Goal: Find specific page/section: Find specific page/section

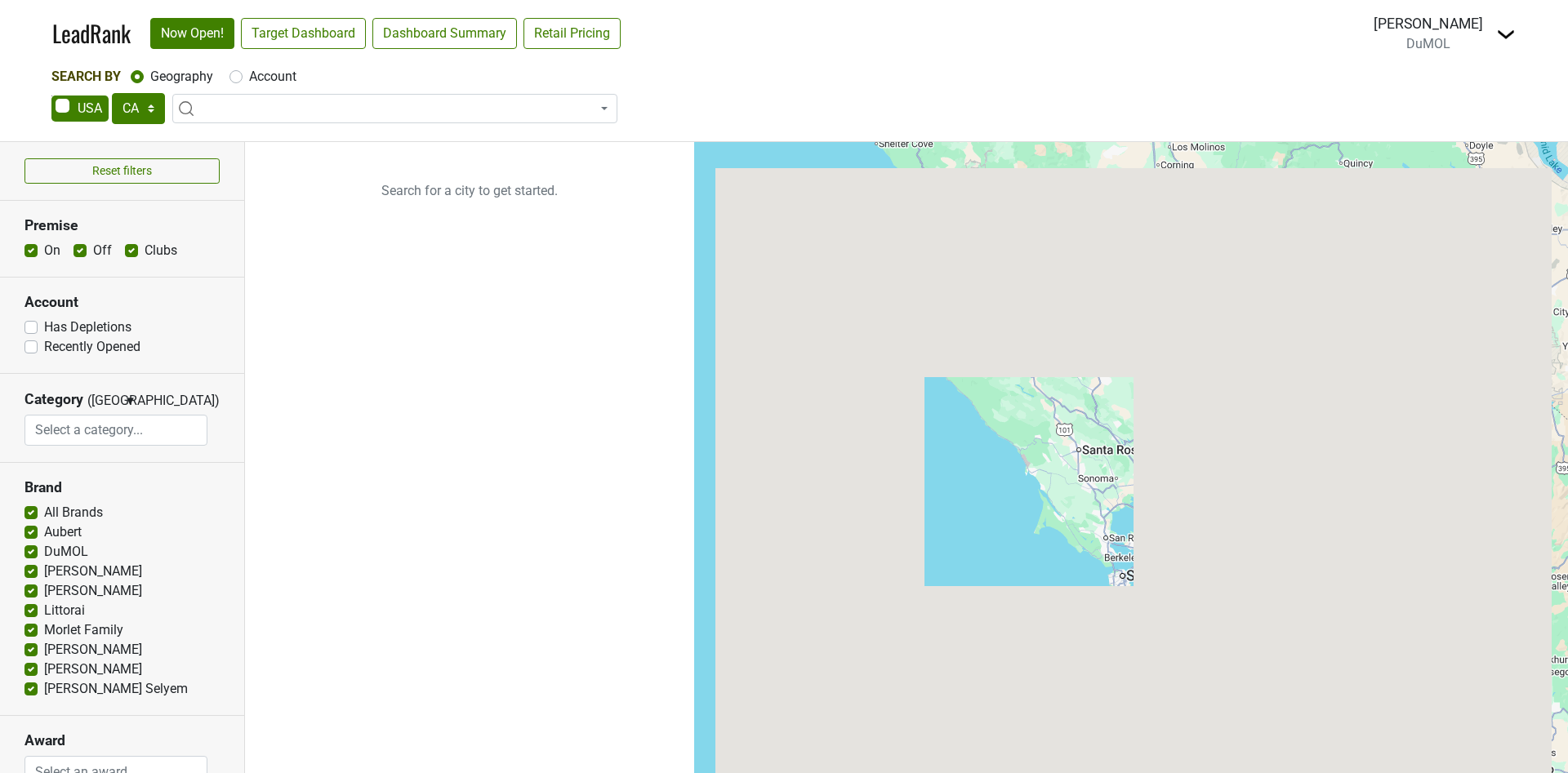
select select "CA"
select select
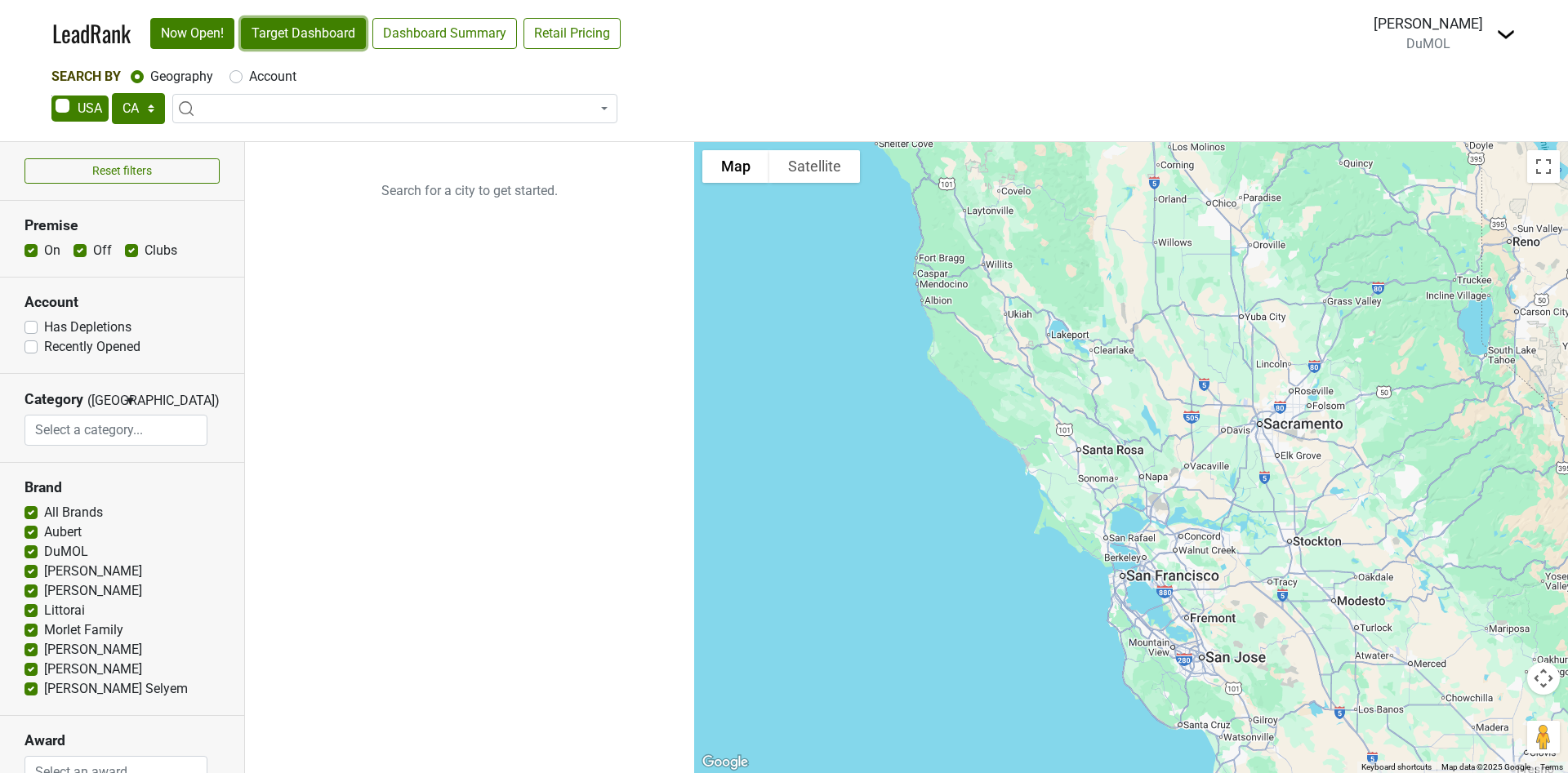
click at [309, 37] on link "Target Dashboard" at bounding box center [303, 33] width 125 height 31
click at [304, 28] on link "Target Dashboard" at bounding box center [303, 33] width 125 height 31
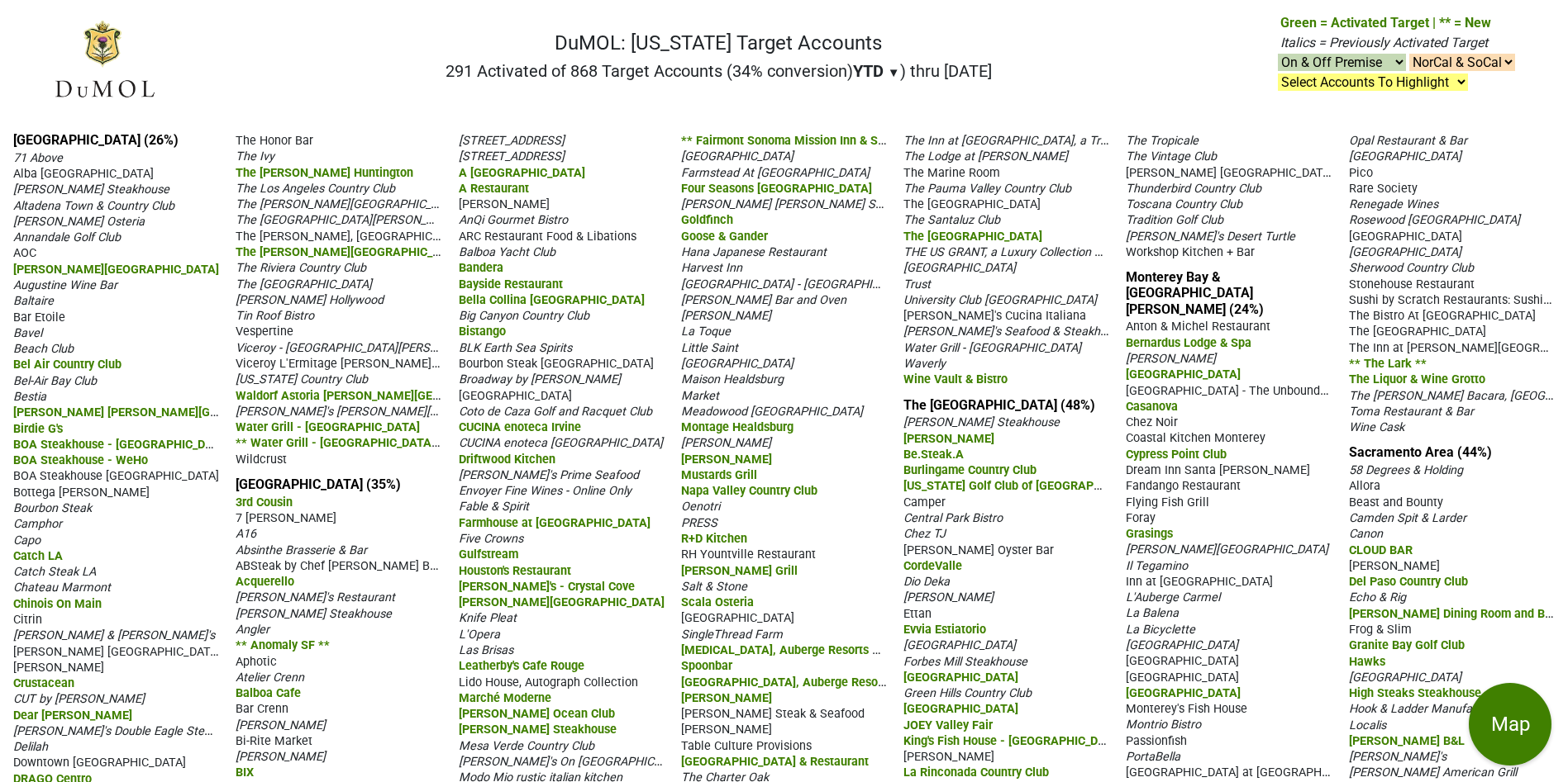
click at [1506, 60] on select "NorCal & SoCal NorCal Only SoCal Only" at bounding box center [1462, 62] width 106 height 17
select select "NorCal"
click at [1409, 54] on select "NorCal & SoCal NorCal Only SoCal Only" at bounding box center [1462, 62] width 106 height 17
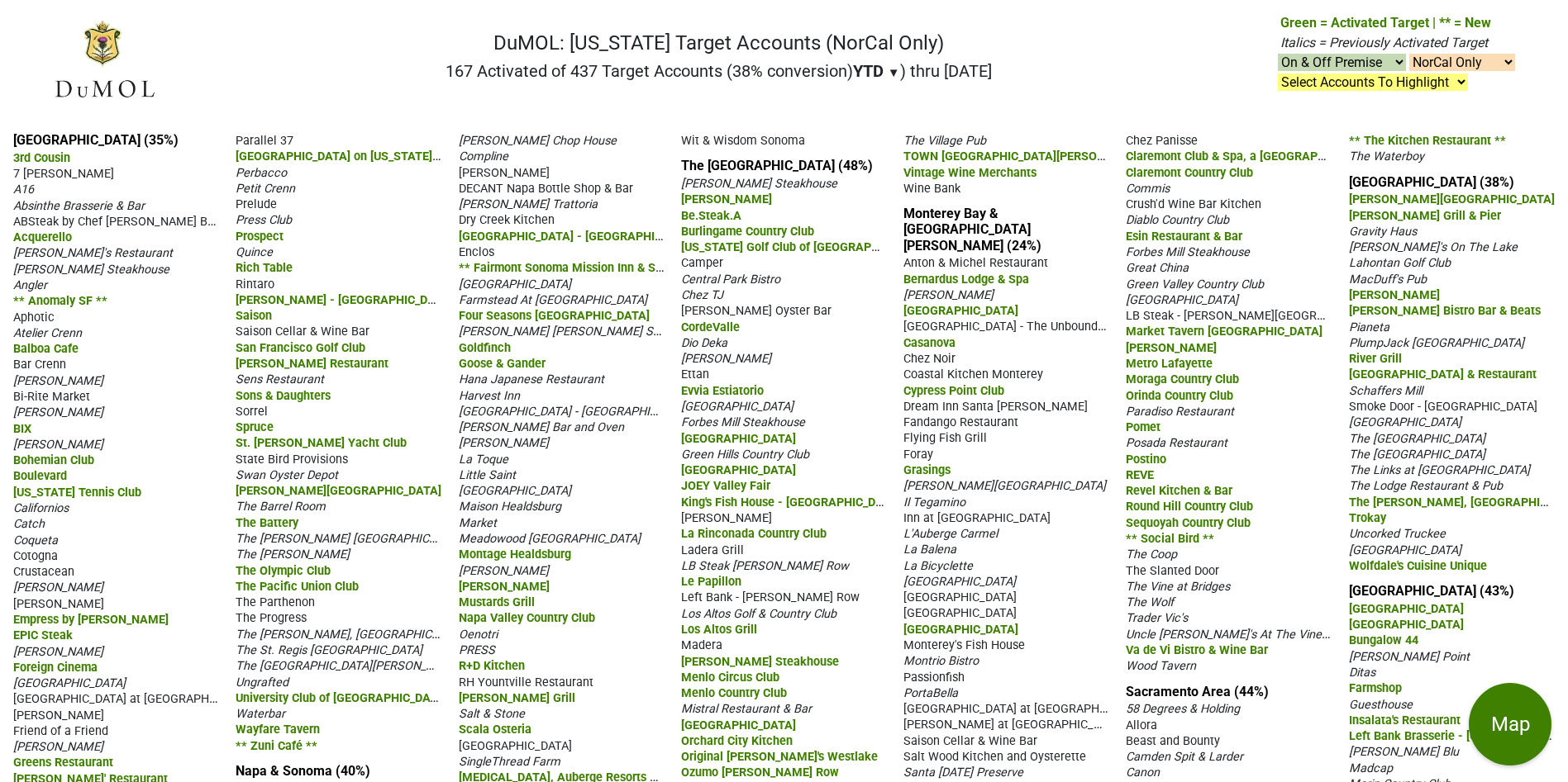
select select "NorCal"
click at [54, 135] on link "[GEOGRAPHIC_DATA] (35%)" at bounding box center [96, 140] width 166 height 15
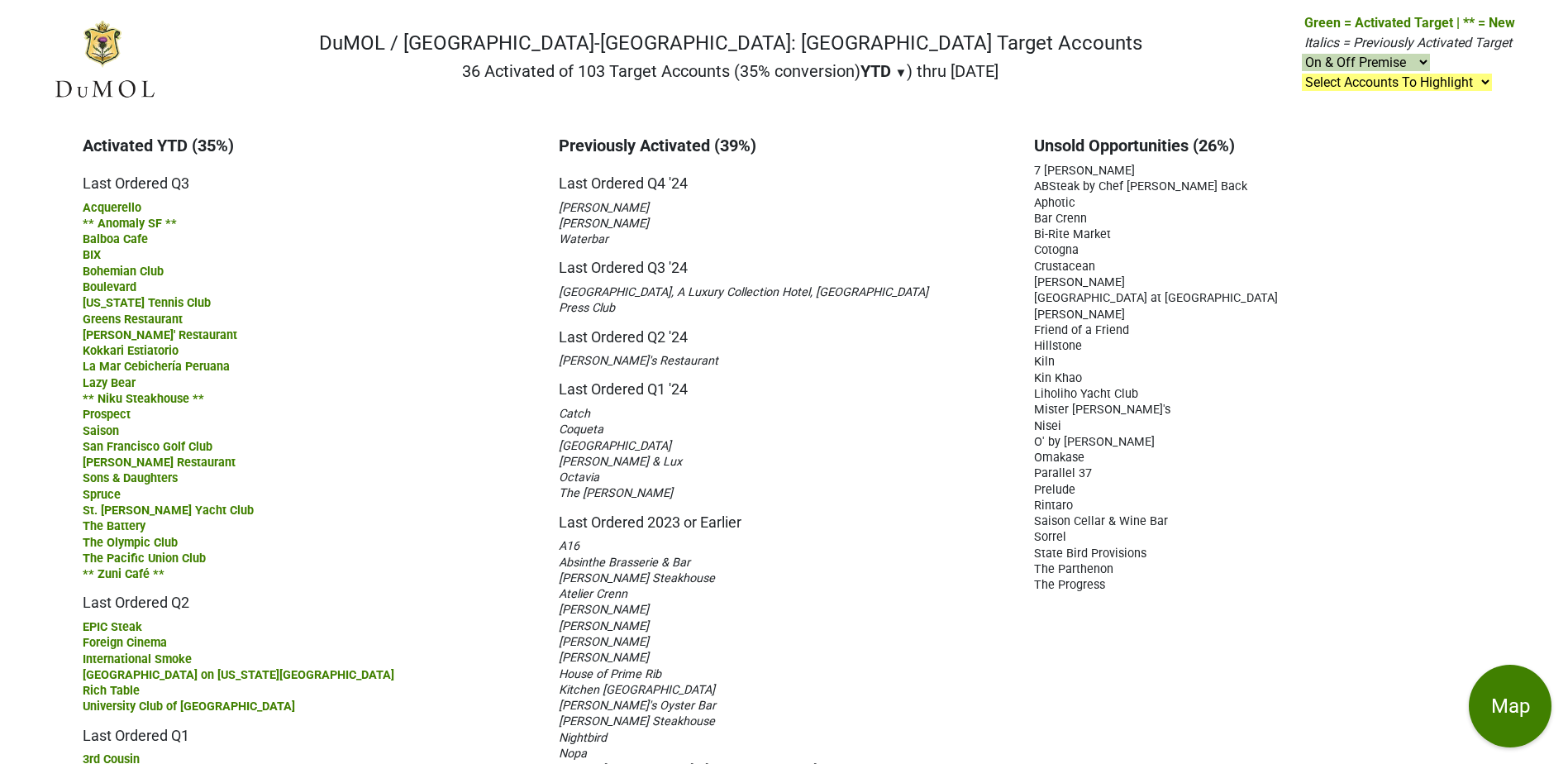
click at [932, 558] on div "Absinthe Brasserie & Bar" at bounding box center [784, 561] width 451 height 15
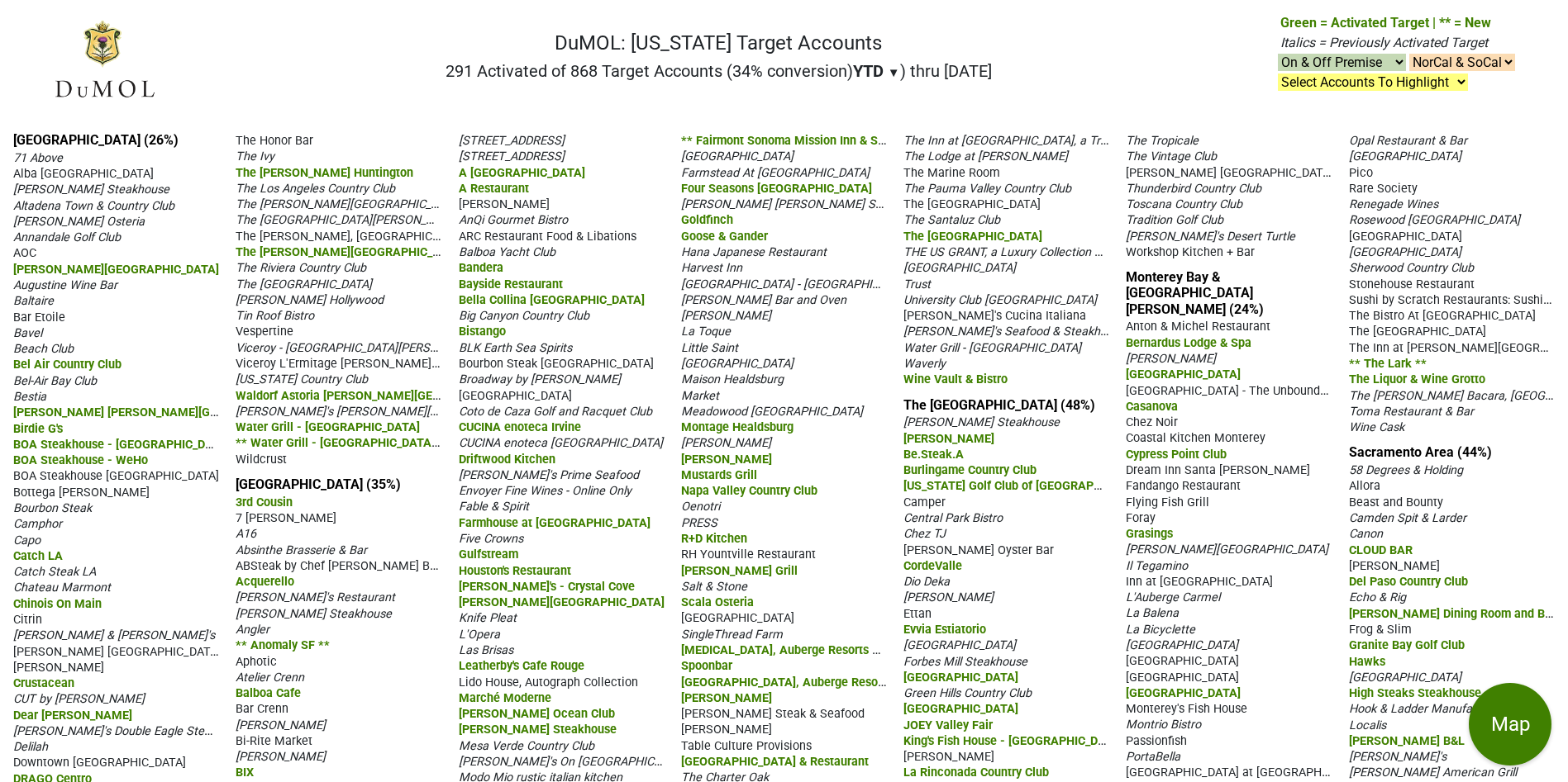
click at [1447, 80] on select "Select Accounts To Highlight **Activated After [DATE]** Prev. Active, YTD Non-B…" at bounding box center [1372, 82] width 190 height 17
select select ".nonbuy-ytd"
click at [1278, 73] on select "Select Accounts To Highlight **Activated After 9/1/25** Prev. Active, YTD Non-B…" at bounding box center [1372, 82] width 190 height 17
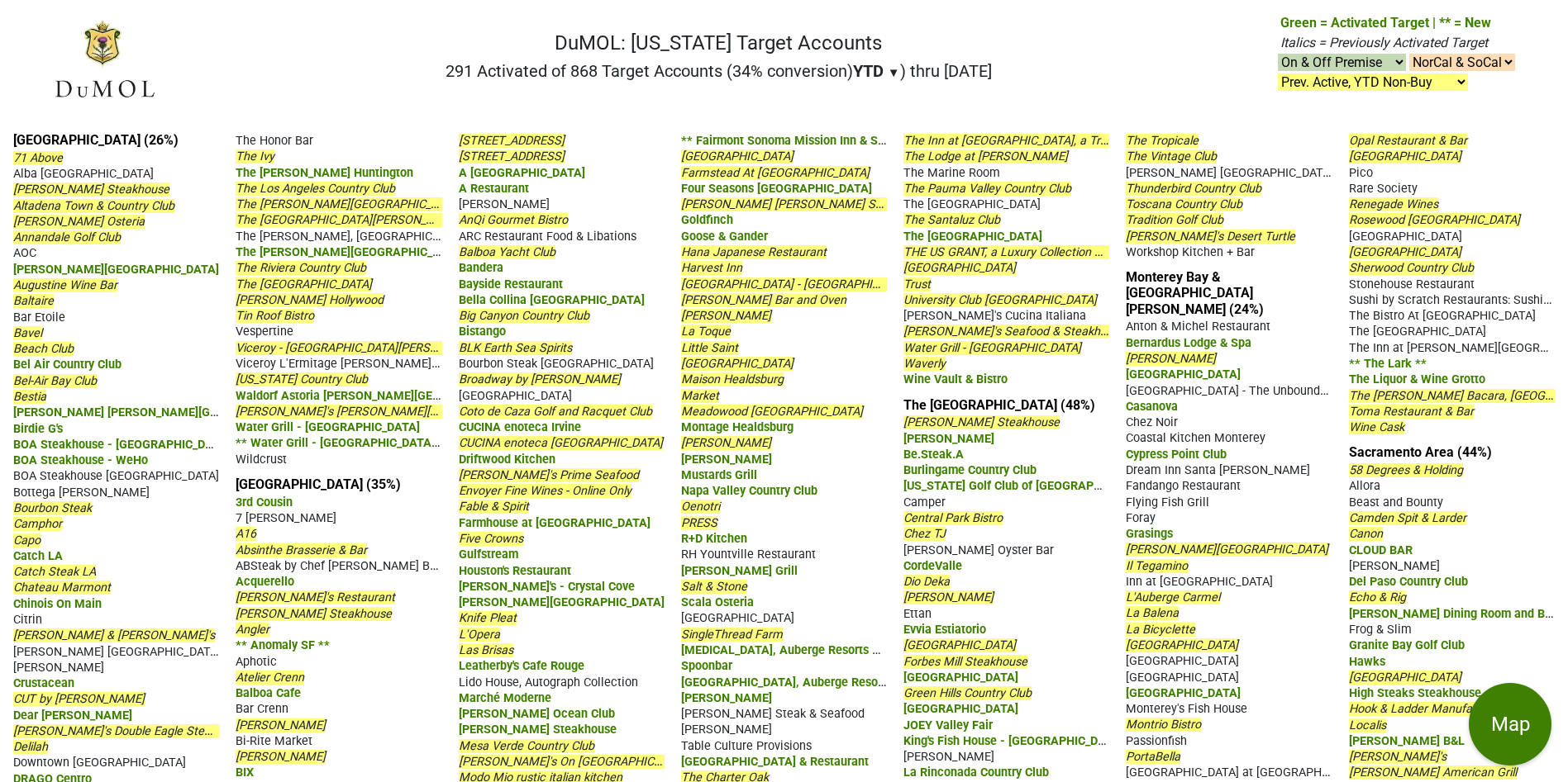
click at [1450, 80] on select "Select Accounts To Highlight **Activated After 9/1/25** Prev. Active, YTD Non-B…" at bounding box center [1372, 82] width 190 height 17
click at [1386, 55] on select "On & Off Premise On Premise Off Premise Country Clubs Only" at bounding box center [1342, 62] width 128 height 17
select select "on"
click at [1278, 54] on select "On & Off Premise On Premise Off Premise Country Clubs Only" at bounding box center [1342, 62] width 128 height 17
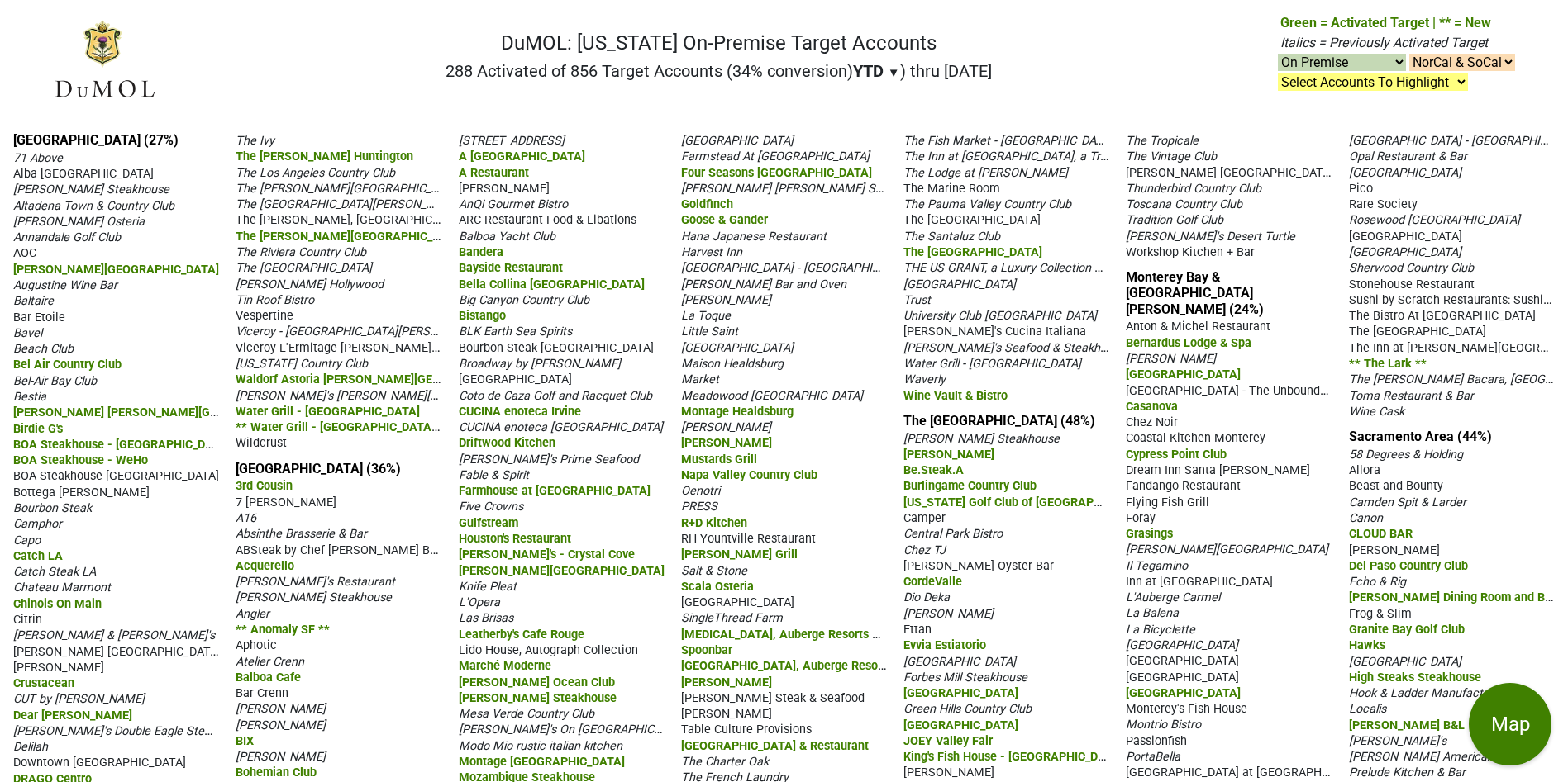
click at [1390, 65] on select "On & Off Premise On Premise Off Premise Country Clubs Only" at bounding box center [1342, 62] width 128 height 17
select select "off"
click at [1278, 54] on select "On & Off Premise On Premise Off Premise Country Clubs Only" at bounding box center [1342, 62] width 128 height 17
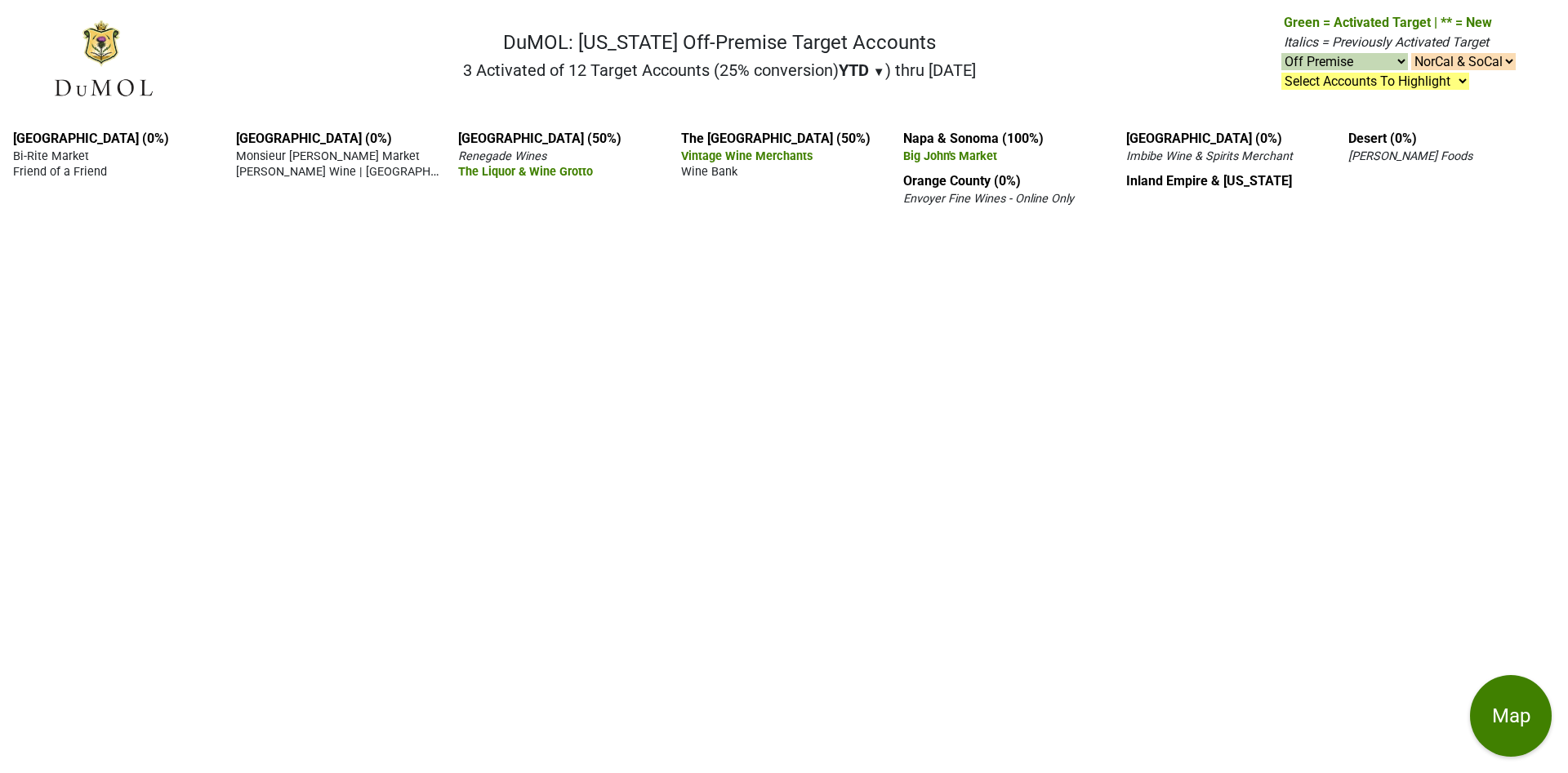
click at [1392, 58] on select "On & Off Premise On Premise Off Premise Country Clubs Only" at bounding box center [1344, 62] width 127 height 17
select select "on"
click at [1281, 53] on select "On & Off Premise On Premise Off Premise Country Clubs Only" at bounding box center [1344, 62] width 127 height 17
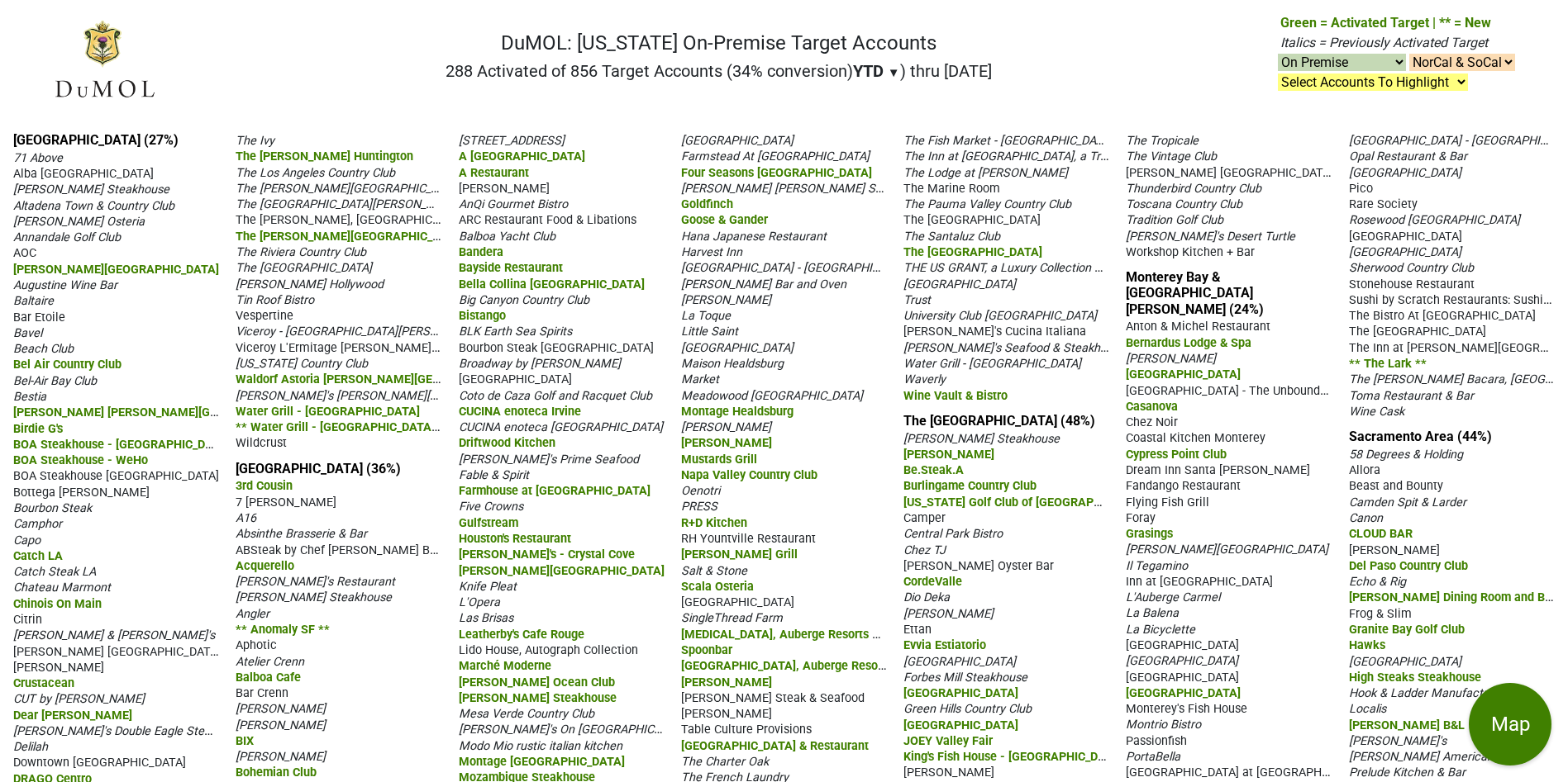
select select "on"
